Goal: Register for event/course

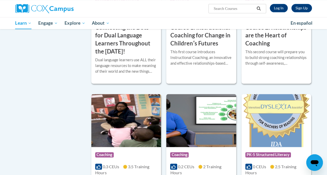
scroll to position [327, 0]
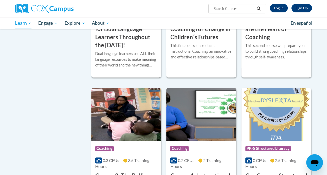
click at [219, 9] on input "Search..." at bounding box center [234, 8] width 42 height 6
type input "talk with me"
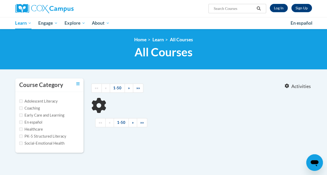
type input "talk with me"
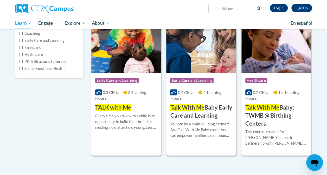
scroll to position [75, 0]
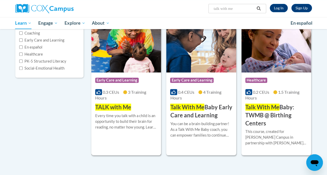
click at [149, 98] on div "0.3 CEUs 3 Training Hours" at bounding box center [126, 94] width 62 height 11
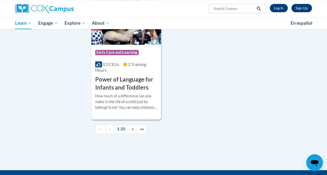
scroll to position [1291, 0]
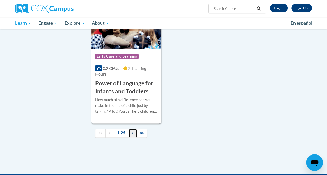
click at [130, 129] on link "»" at bounding box center [133, 133] width 9 height 9
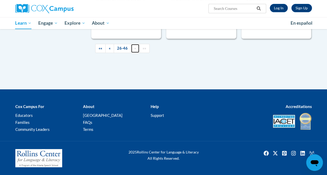
scroll to position [1032, 0]
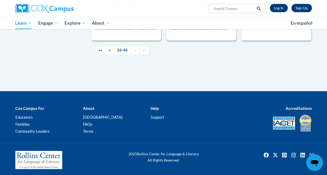
click at [130, 123] on li "FAQs" at bounding box center [113, 124] width 60 height 6
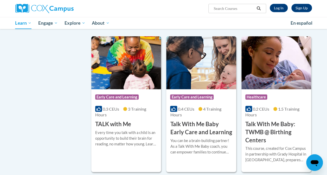
scroll to position [641, 0]
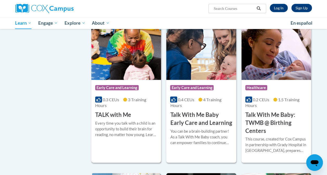
click at [114, 115] on h3 "TALK with Me" at bounding box center [113, 115] width 36 height 8
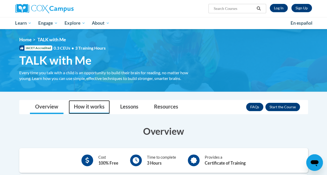
click at [91, 112] on link "How it works" at bounding box center [89, 107] width 41 height 14
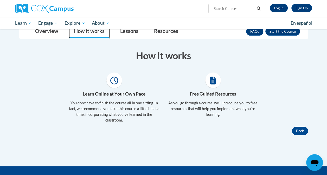
scroll to position [73, 0]
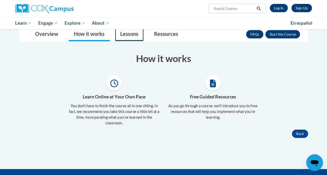
click at [132, 33] on link "Lessons" at bounding box center [129, 35] width 29 height 14
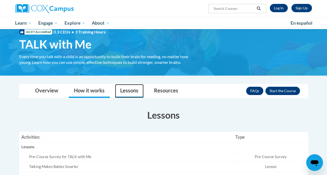
scroll to position [13, 0]
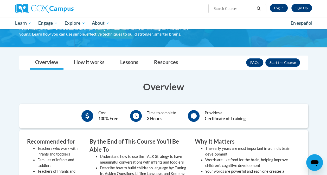
scroll to position [39, 0]
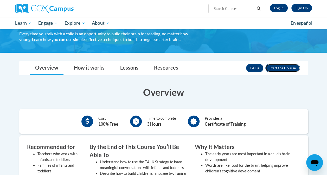
click at [284, 70] on button "Enroll" at bounding box center [282, 68] width 35 height 8
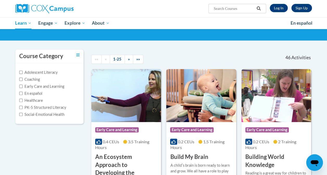
scroll to position [29, 0]
click at [226, 10] on input "Search..." at bounding box center [234, 8] width 42 height 6
type input "talk with me"
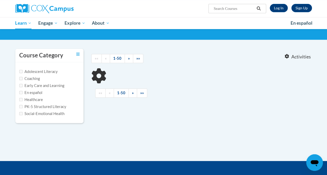
type input "talk with me"
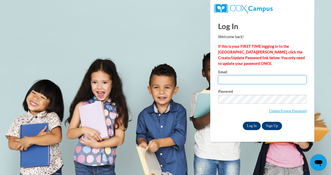
type input "[EMAIL_ADDRESS][DOMAIN_NAME]"
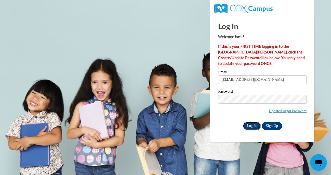
click at [248, 125] on input "Log In" at bounding box center [252, 126] width 18 height 8
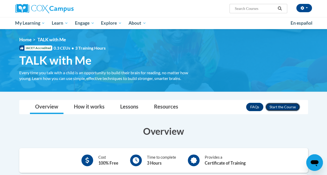
click at [279, 108] on button "Enroll" at bounding box center [282, 107] width 35 height 8
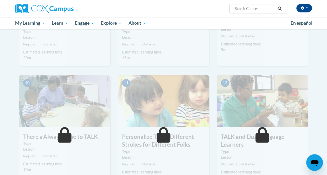
scroll to position [429, 0]
